Goal: Task Accomplishment & Management: Use online tool/utility

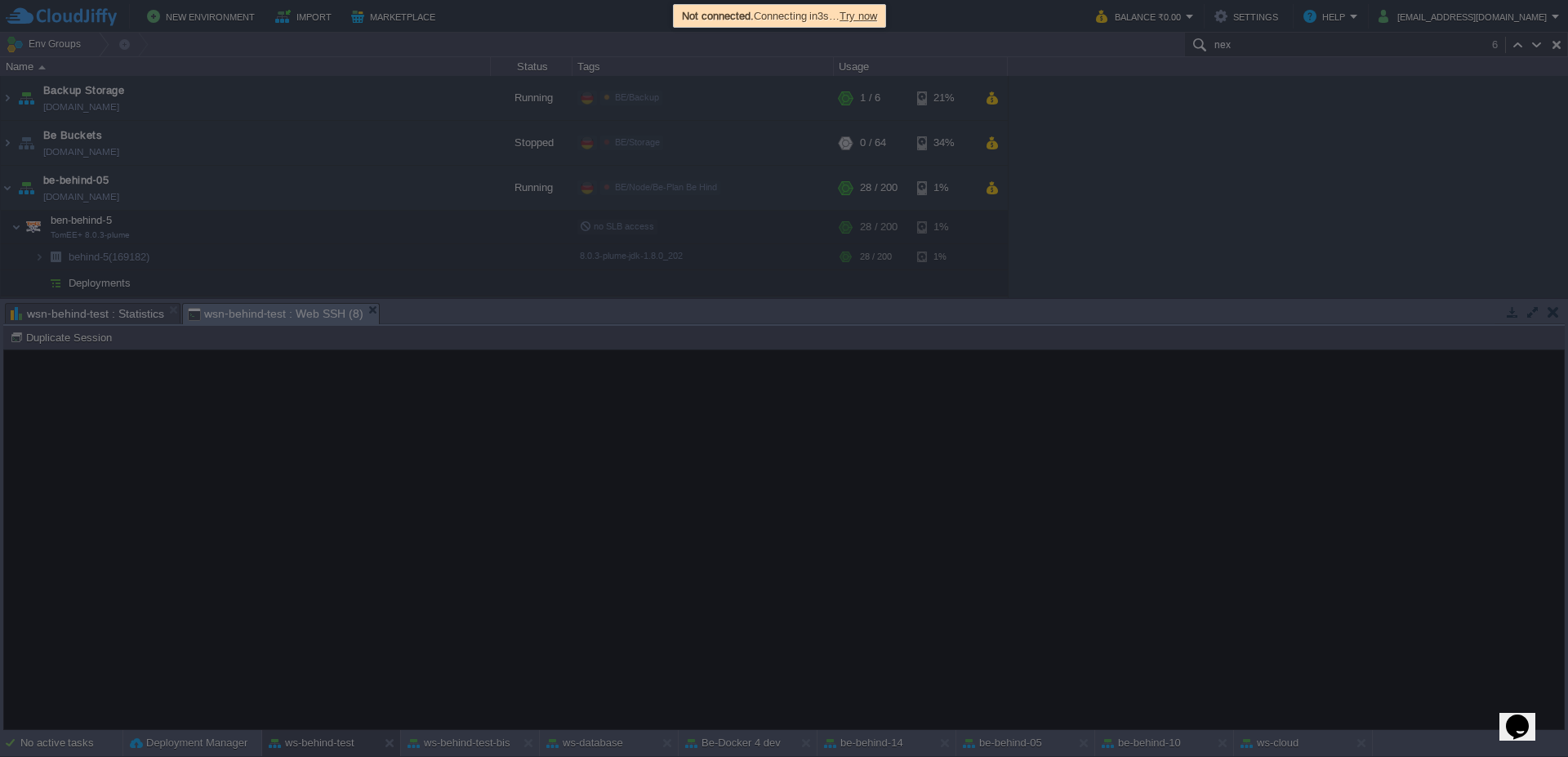
scroll to position [2076, 0]
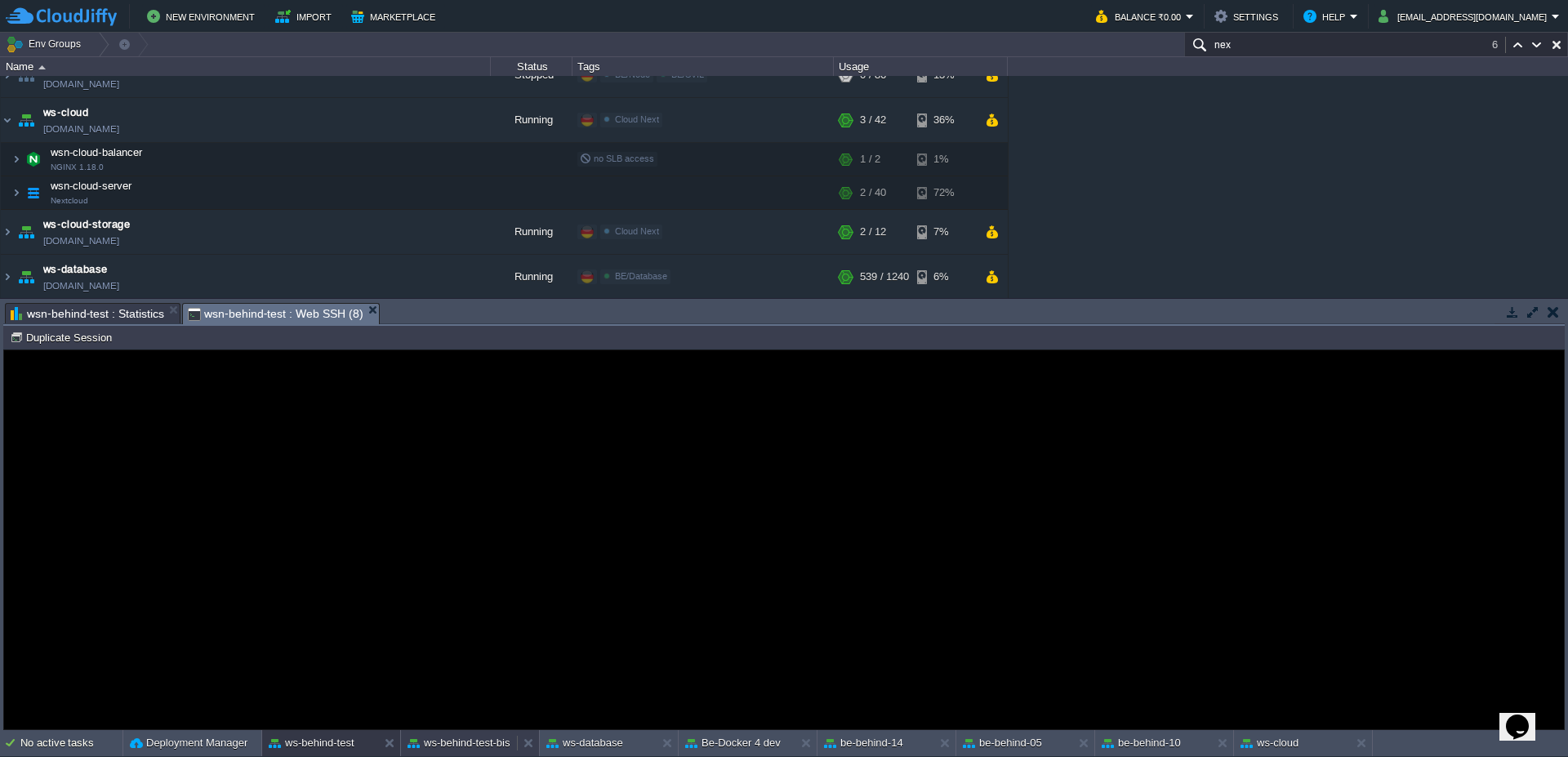
click at [485, 747] on button "ws-behind-test-bis" at bounding box center [459, 742] width 103 height 16
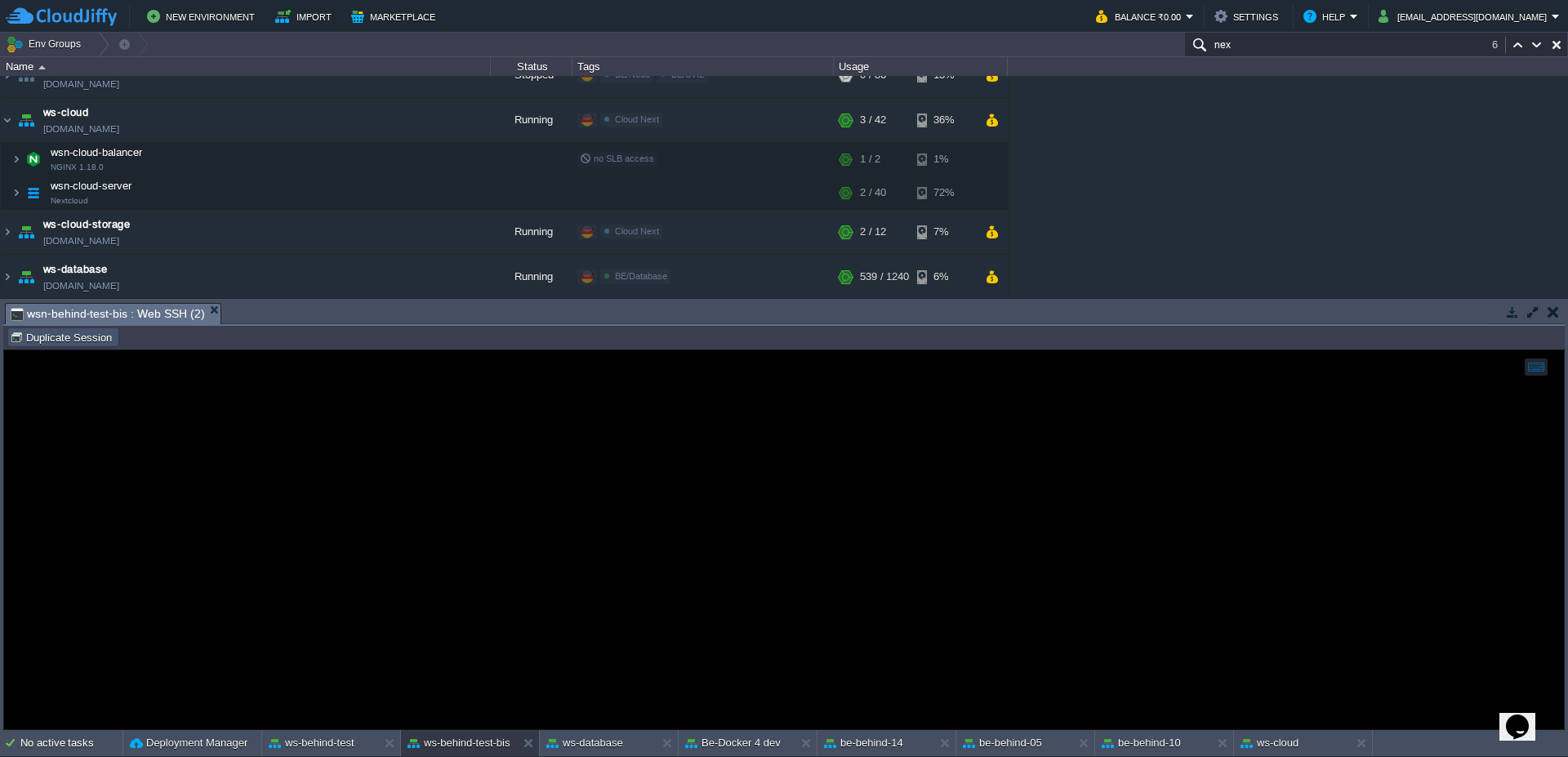
click at [88, 340] on button "Duplicate Session" at bounding box center [63, 337] width 107 height 15
type input "#000000"
click at [880, 740] on button "be-behind-14" at bounding box center [863, 742] width 79 height 16
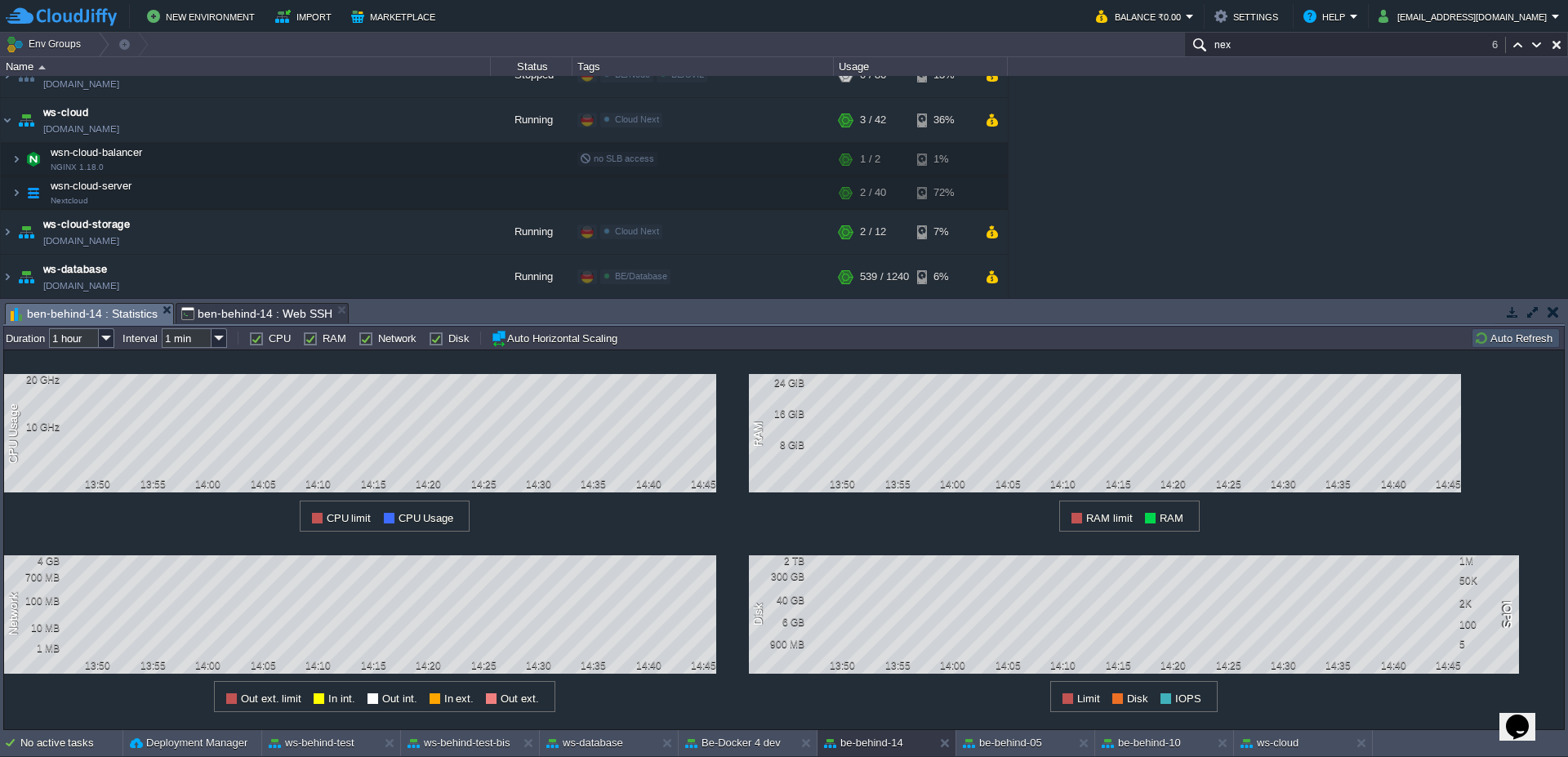
click at [1514, 340] on button "Auto Refresh" at bounding box center [1515, 338] width 84 height 15
click at [332, 749] on button "ws-behind-test" at bounding box center [311, 742] width 85 height 16
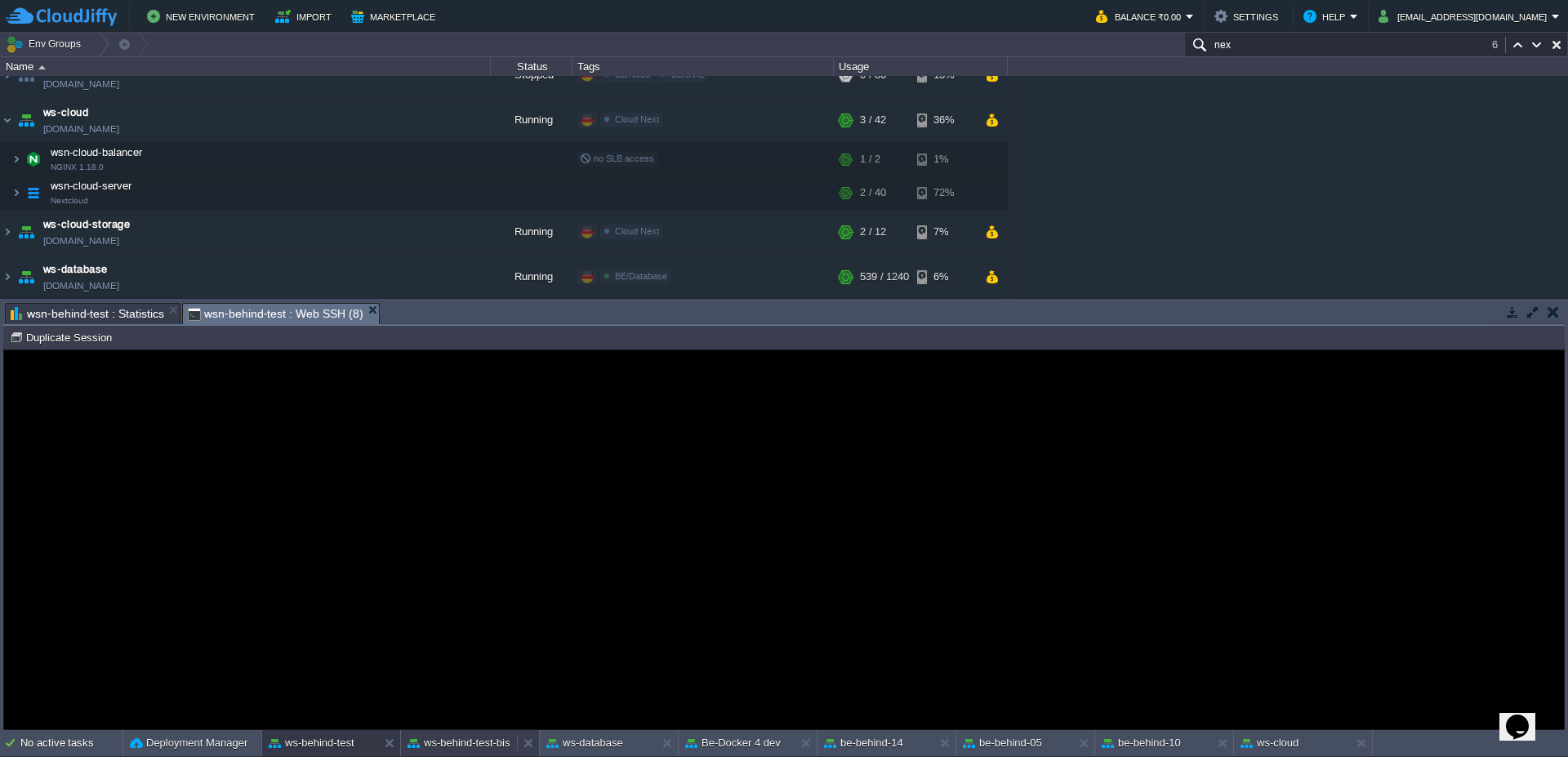
click at [468, 742] on button "ws-behind-test-bis" at bounding box center [459, 742] width 103 height 16
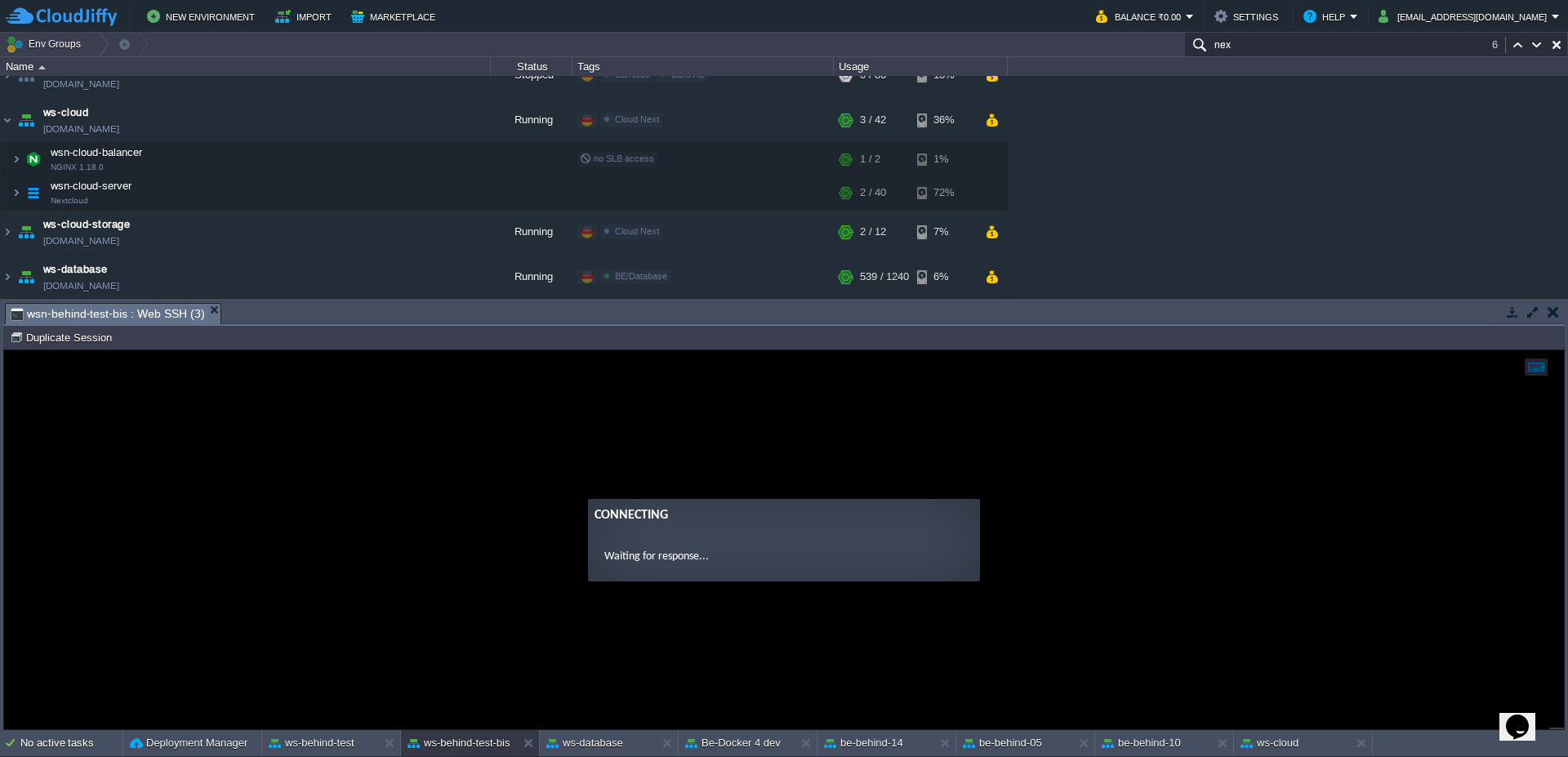
drag, startPoint x: 716, startPoint y: 321, endPoint x: 684, endPoint y: 17, distance: 305.7
